Goal: Use online tool/utility: Utilize a website feature to perform a specific function

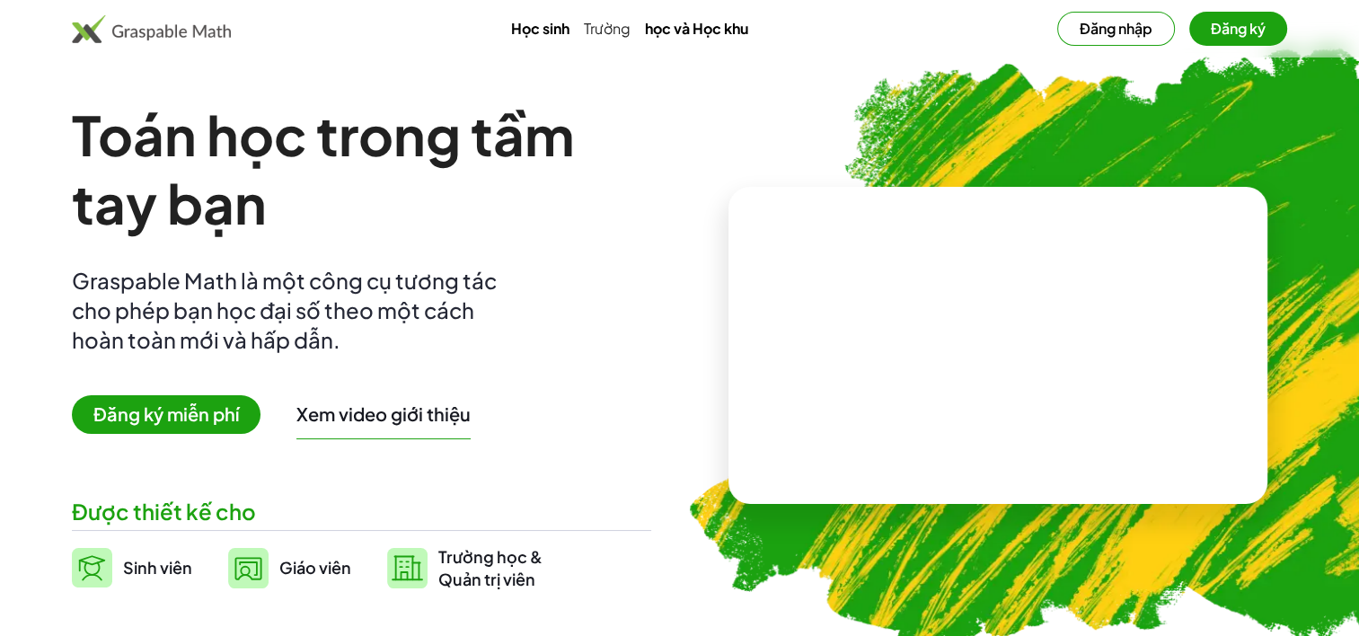
click at [307, 573] on span "Giáo viên" at bounding box center [315, 567] width 72 height 21
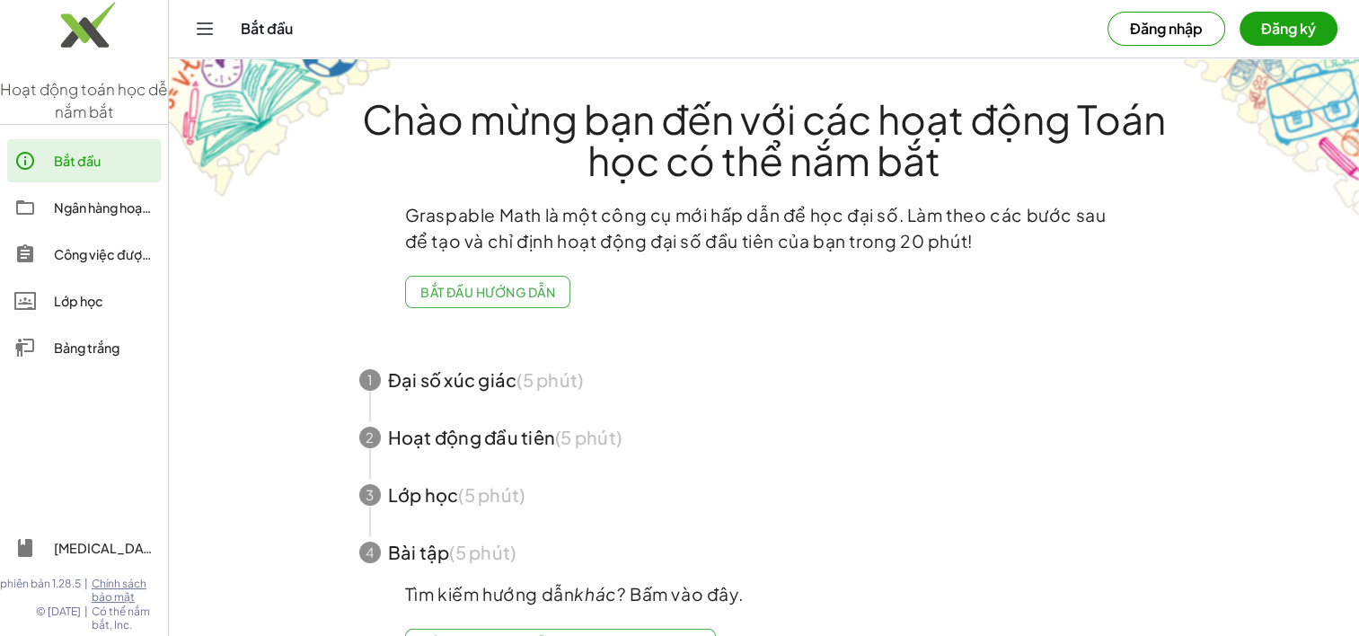
click at [88, 356] on div "Bảng trắng" at bounding box center [104, 348] width 100 height 22
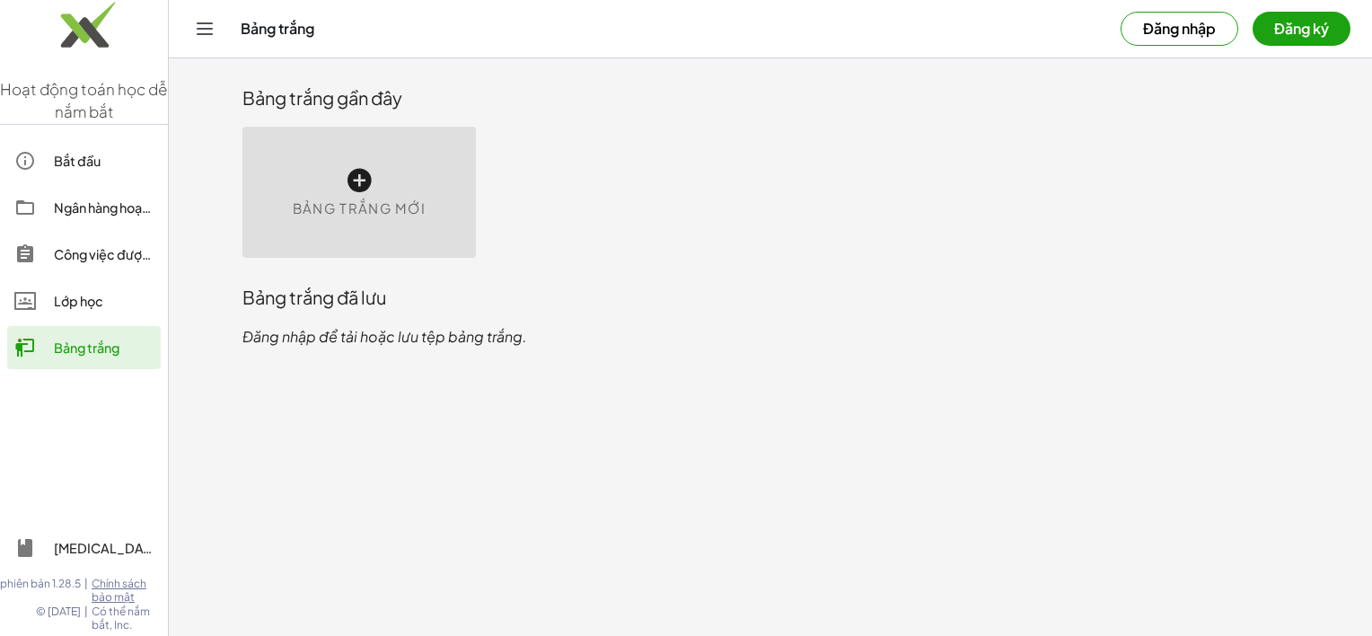
click at [378, 185] on div "Bảng trắng mới" at bounding box center [358, 192] width 233 height 131
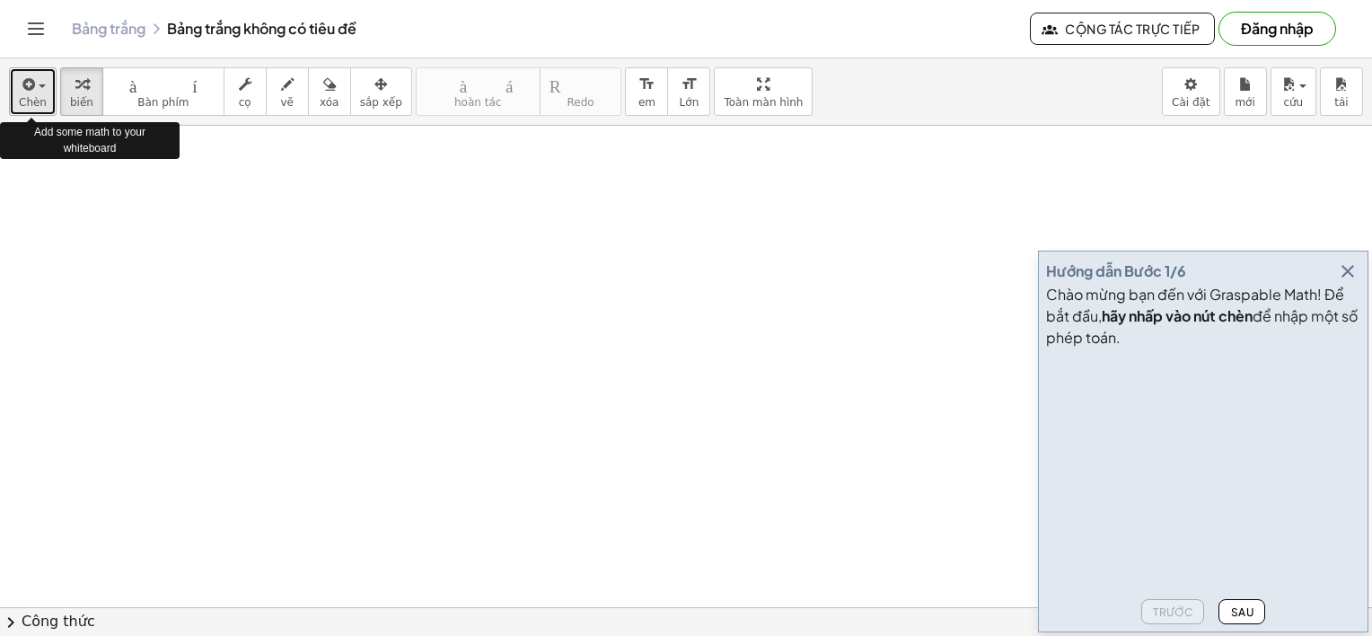
click at [26, 96] on span "Chèn" at bounding box center [33, 102] width 28 height 13
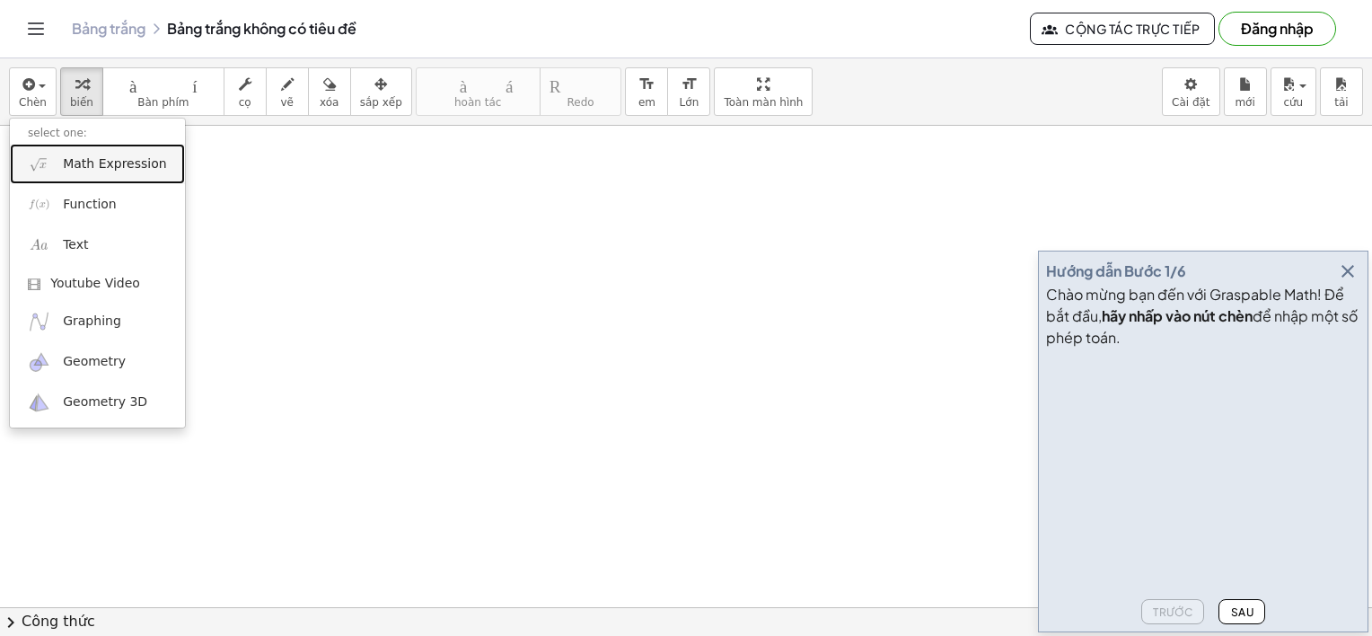
click at [90, 155] on span "Math Expression" at bounding box center [114, 164] width 103 height 18
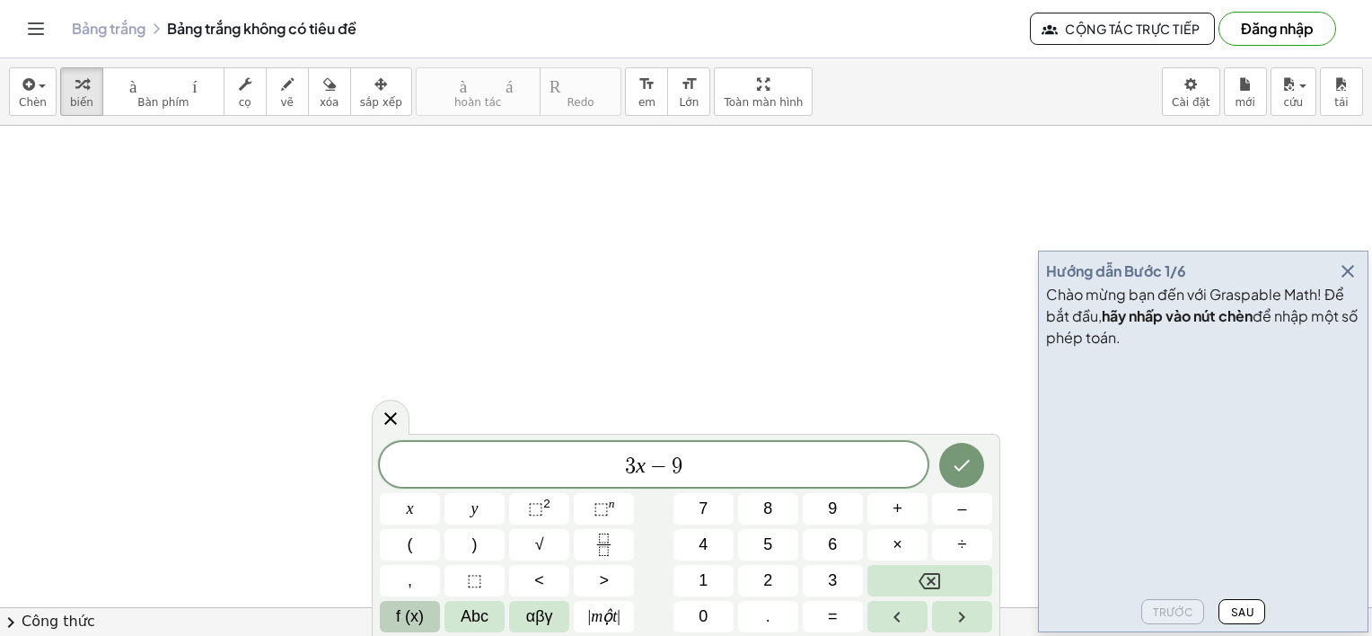
click at [399, 616] on span "f (x)" at bounding box center [410, 616] width 28 height 24
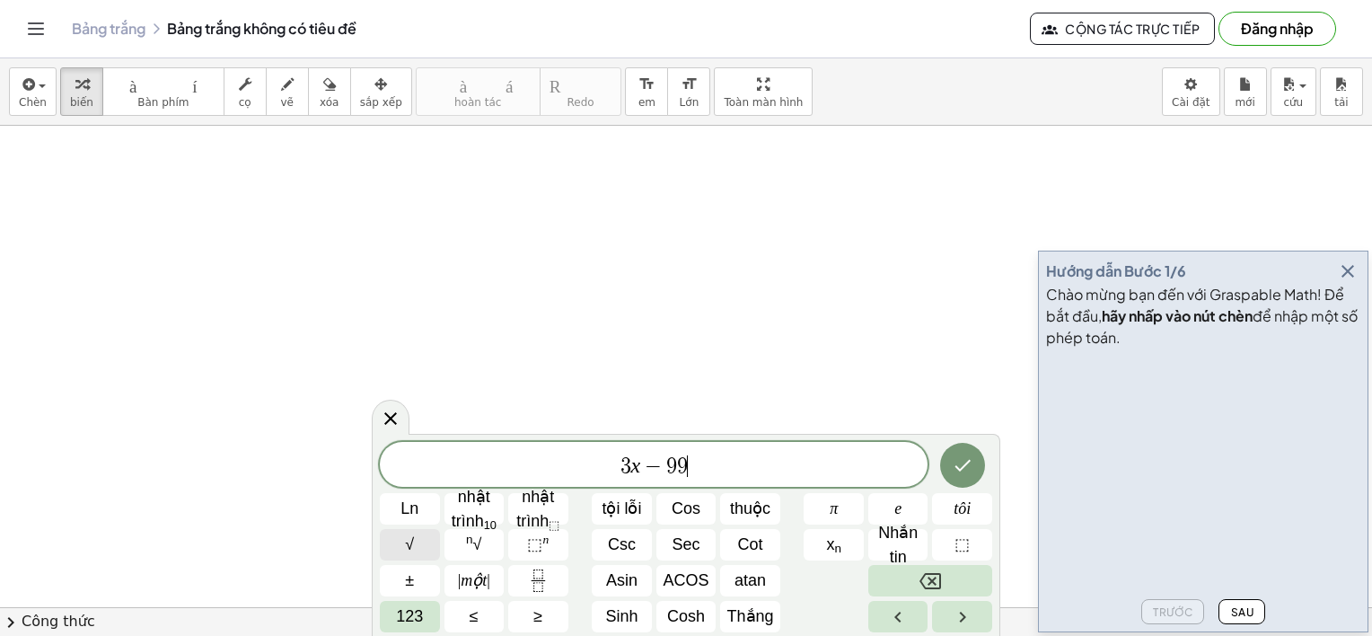
click at [391, 542] on button "√" at bounding box center [410, 544] width 60 height 31
click at [393, 625] on button "123" at bounding box center [410, 616] width 60 height 31
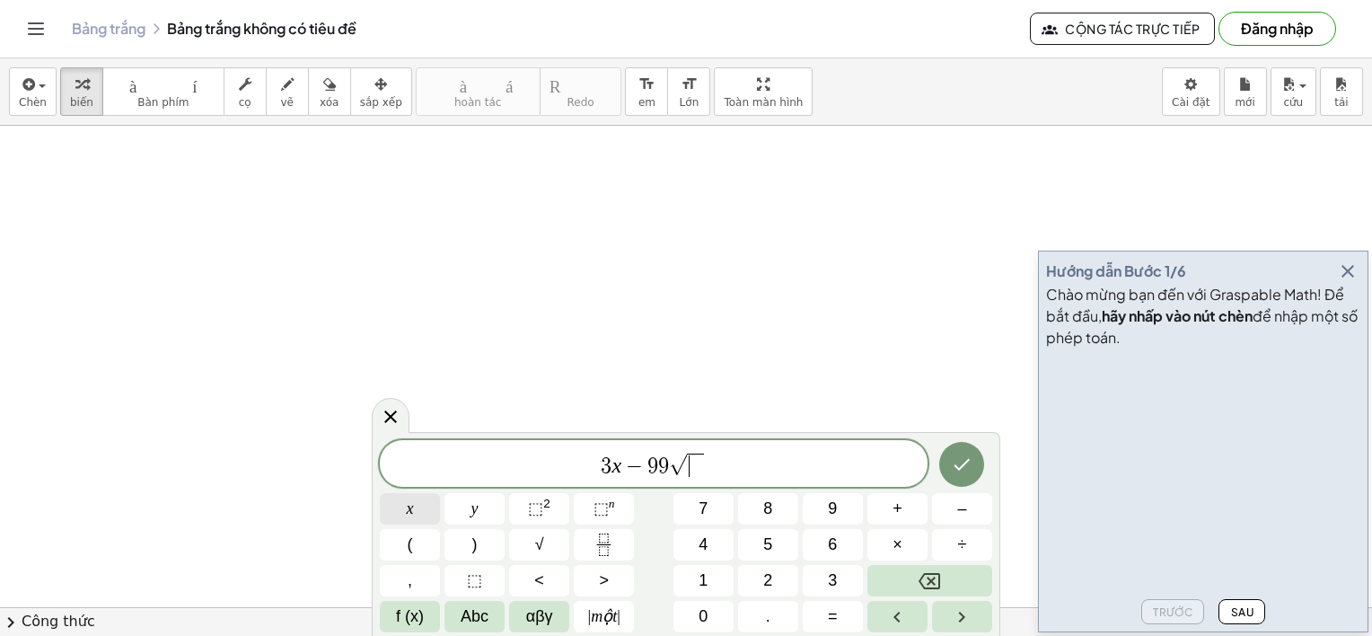
click at [413, 499] on button "x" at bounding box center [410, 508] width 60 height 31
click at [654, 461] on span "9" at bounding box center [652, 466] width 11 height 22
drag, startPoint x: 603, startPoint y: 471, endPoint x: 700, endPoint y: 474, distance: 97.0
click at [700, 474] on span "3 x − 9 √ x" at bounding box center [654, 465] width 548 height 28
drag, startPoint x: 660, startPoint y: 460, endPoint x: 607, endPoint y: 459, distance: 53.0
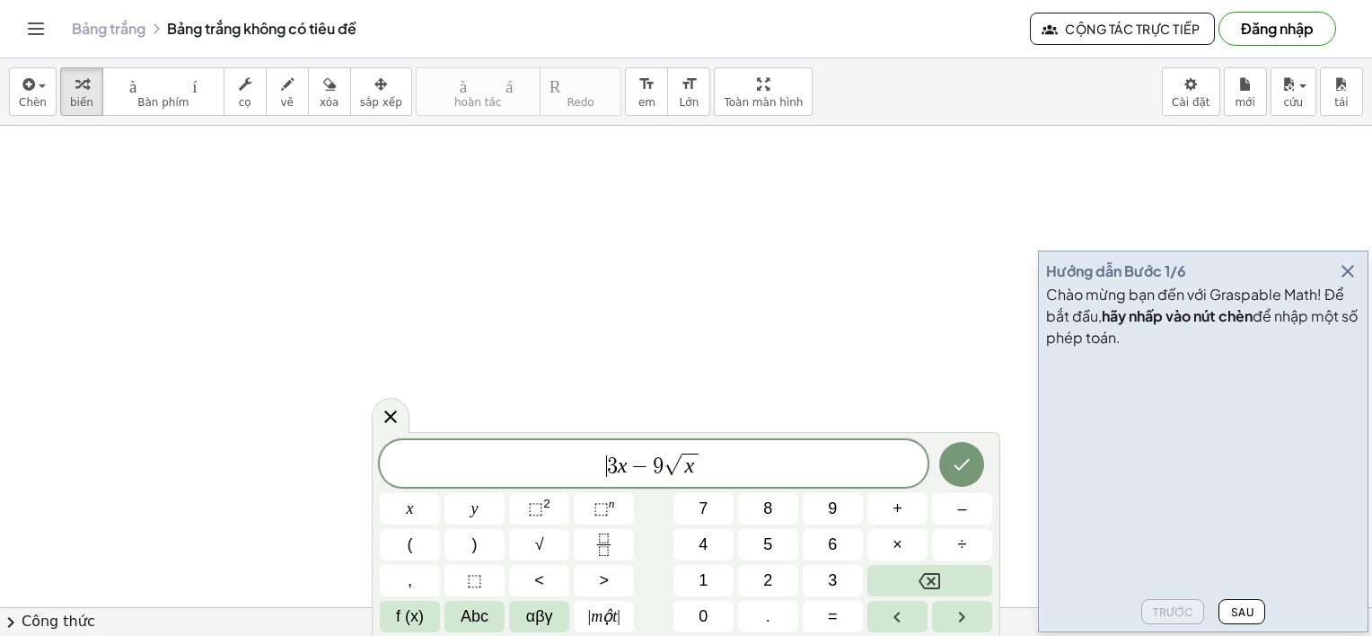
click at [607, 459] on span "​ 3 x − 9 √ x" at bounding box center [654, 465] width 548 height 28
drag, startPoint x: 607, startPoint y: 459, endPoint x: 710, endPoint y: 459, distance: 103.3
